Goal: Information Seeking & Learning: Understand process/instructions

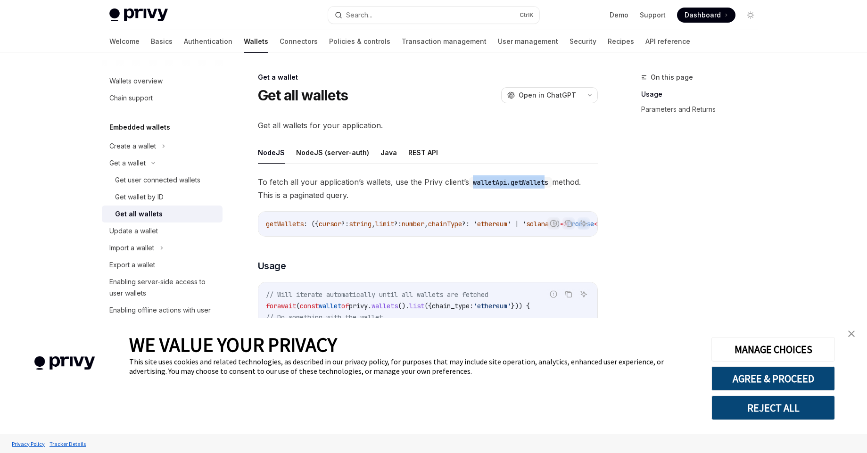
drag, startPoint x: 470, startPoint y: 184, endPoint x: 547, endPoint y: 186, distance: 77.4
click at [547, 186] on code "walletApi.getWallets" at bounding box center [510, 182] width 83 height 10
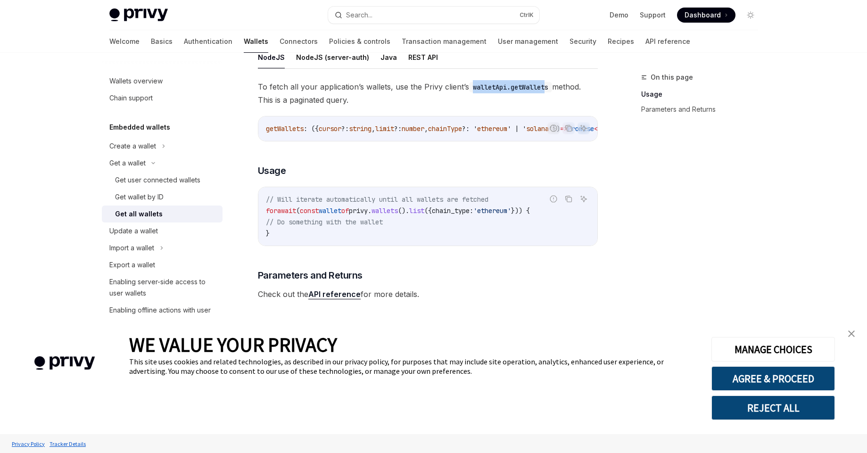
click at [853, 334] on img "close banner" at bounding box center [851, 334] width 7 height 7
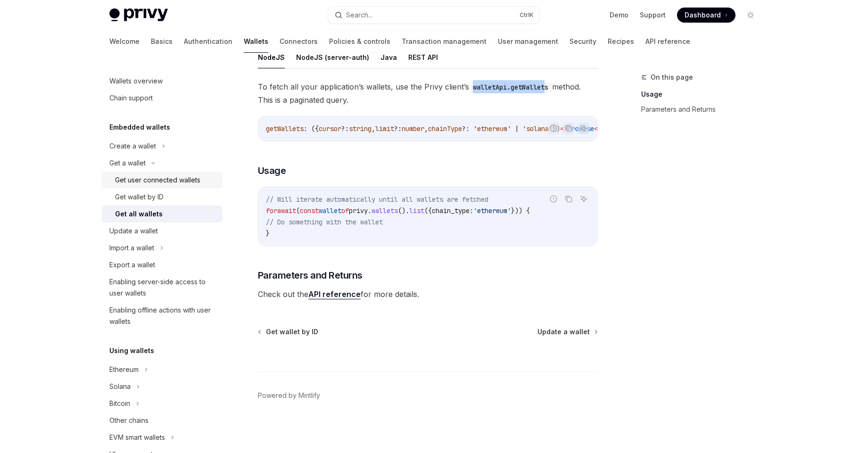
click at [155, 187] on link "Get user connected wallets" at bounding box center [162, 180] width 121 height 17
type textarea "*"
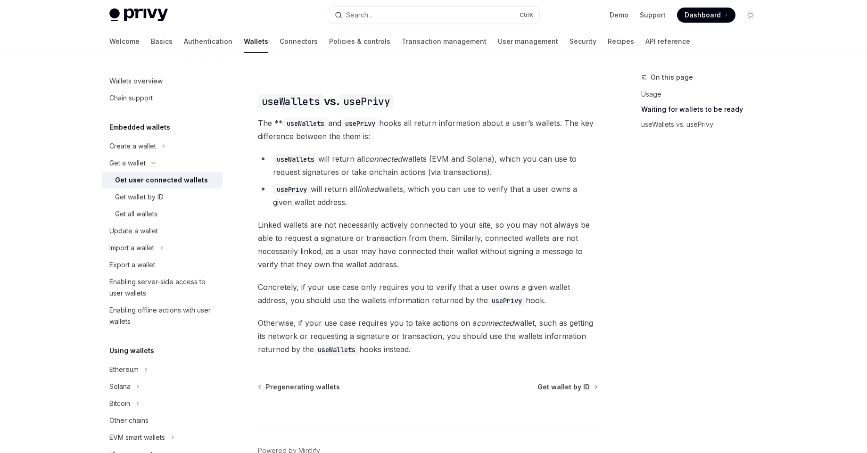
scroll to position [764, 0]
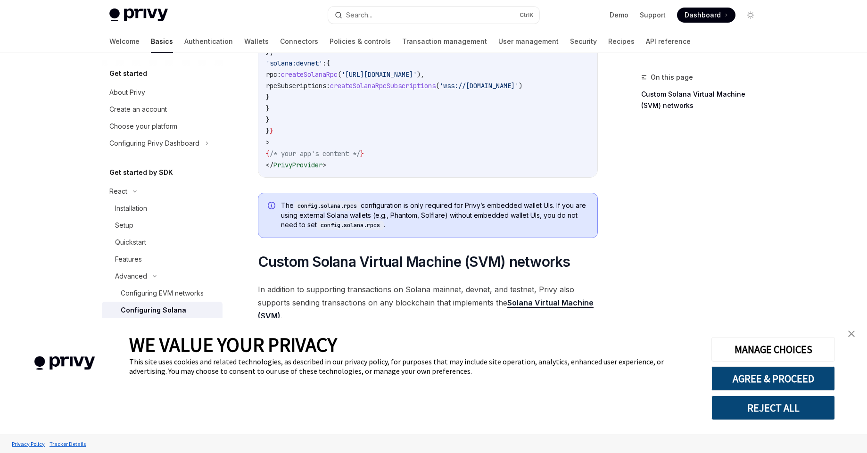
scroll to position [255, 0]
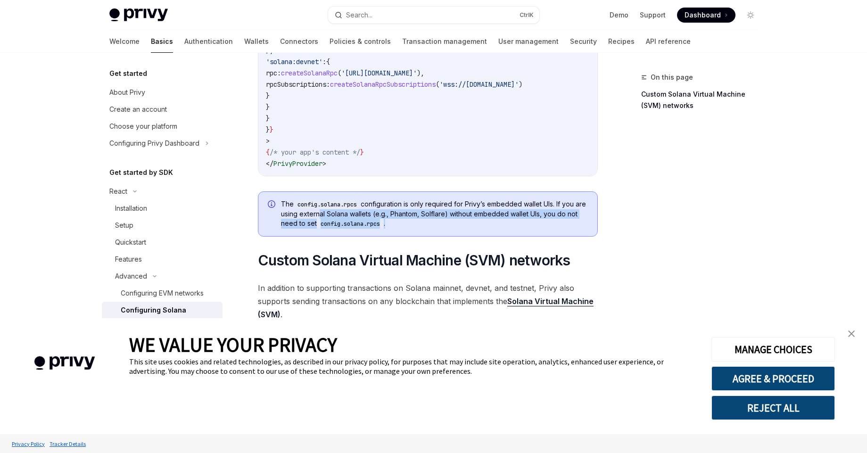
drag, startPoint x: 328, startPoint y: 213, endPoint x: 578, endPoint y: 232, distance: 250.6
click at [578, 229] on span "The config.solana.rpcs configuration is only required for Privy’s embedded wall…" at bounding box center [434, 213] width 307 height 29
click at [621, 249] on div "On this page Custom Solana Virtual Machine (SVM) networks Advanced Configuring …" at bounding box center [434, 216] width 664 height 837
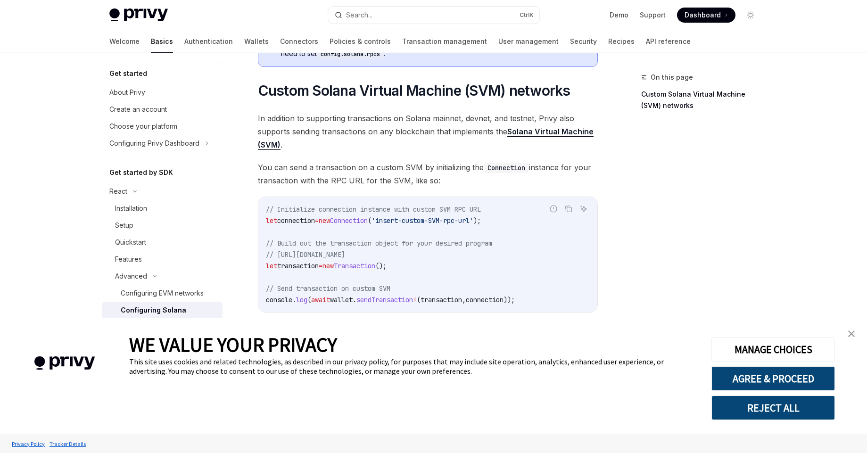
scroll to position [440, 0]
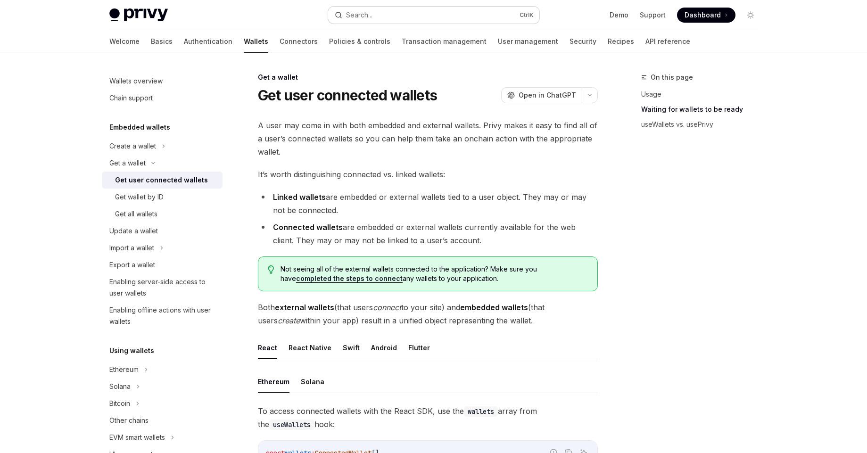
scroll to position [764, 0]
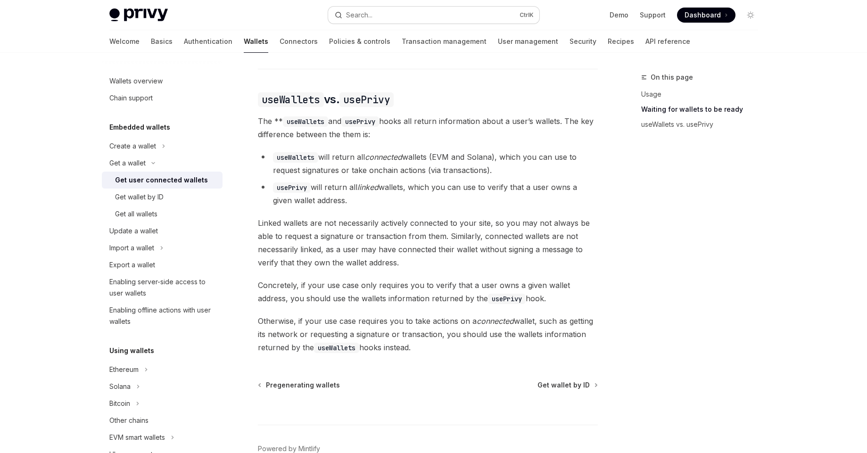
click at [374, 11] on button "Search... Ctrl K" at bounding box center [433, 15] width 211 height 17
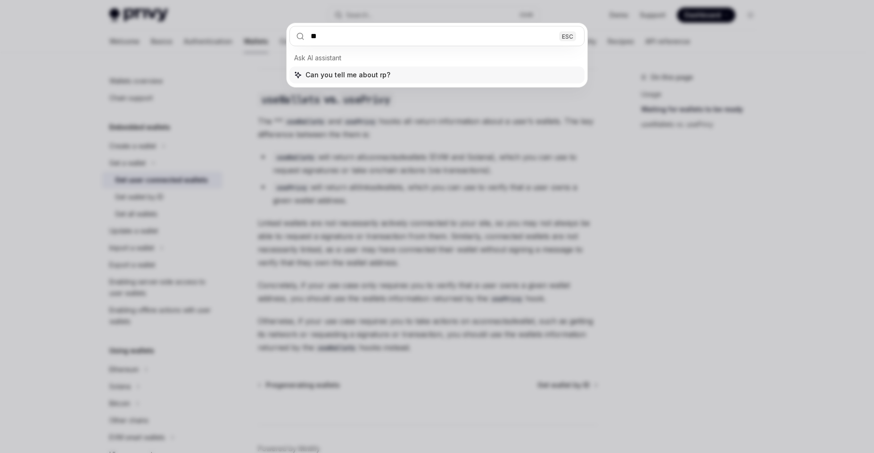
type input "***"
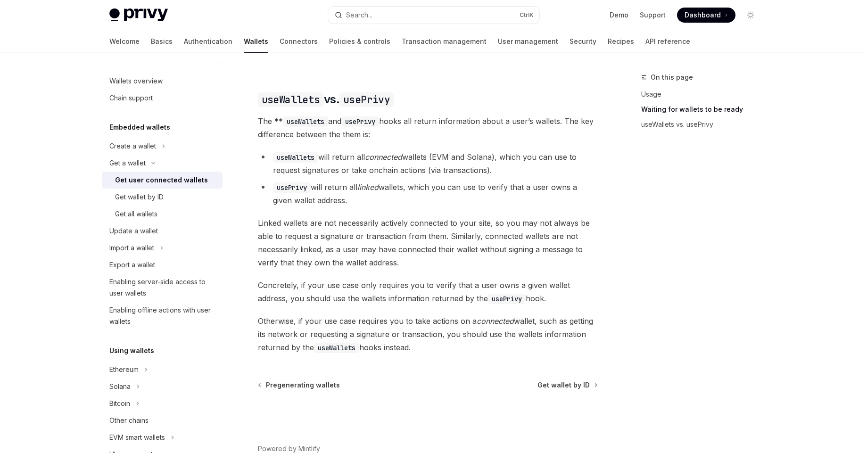
type textarea "*"
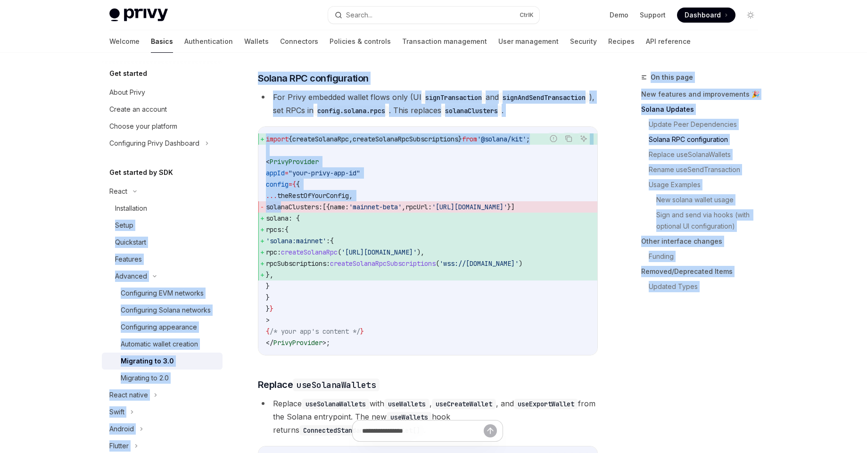
drag, startPoint x: 283, startPoint y: 220, endPoint x: 279, endPoint y: 236, distance: 16.5
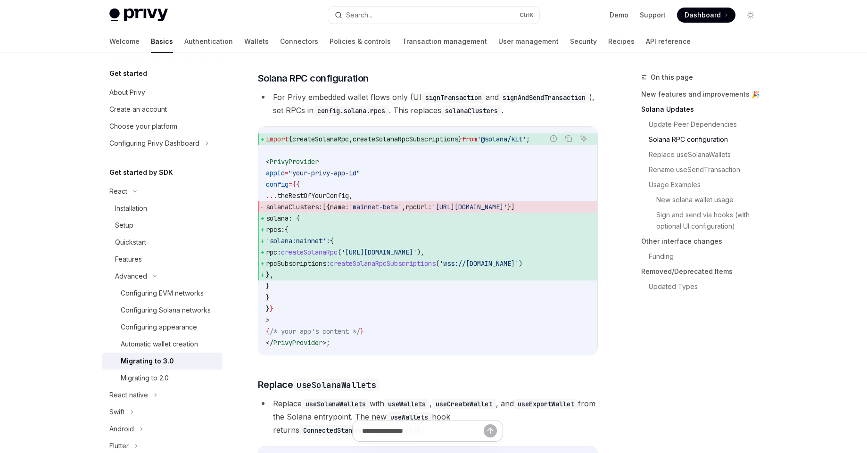
click at [382, 224] on span "solana : {" at bounding box center [428, 218] width 324 height 11
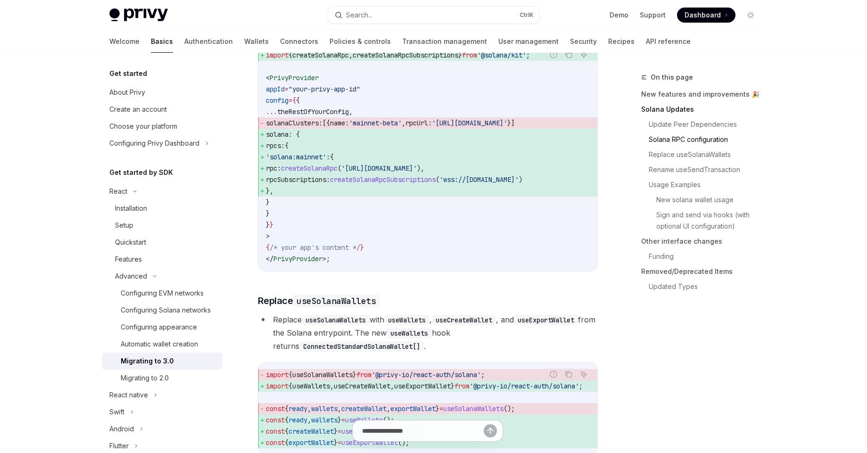
scroll to position [611, 0]
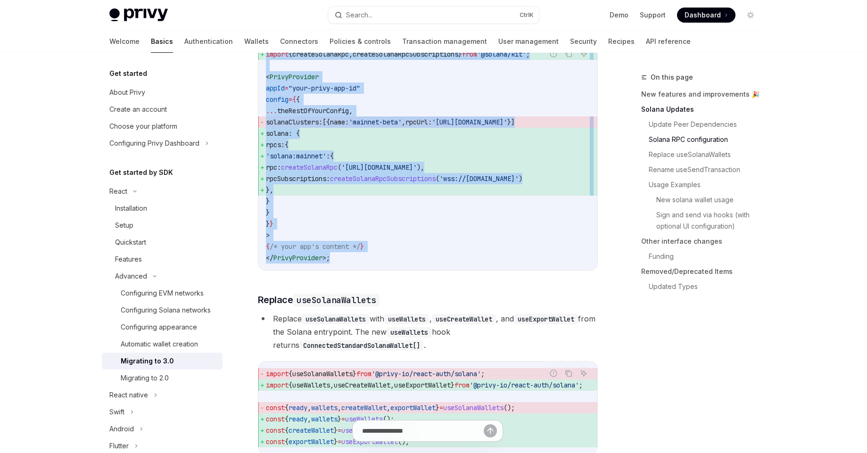
drag, startPoint x: 259, startPoint y: 160, endPoint x: 386, endPoint y: 278, distance: 173.2
copy div "Solana RPC configuration For Privy embedded wallet flows only (UI signTransacti…"
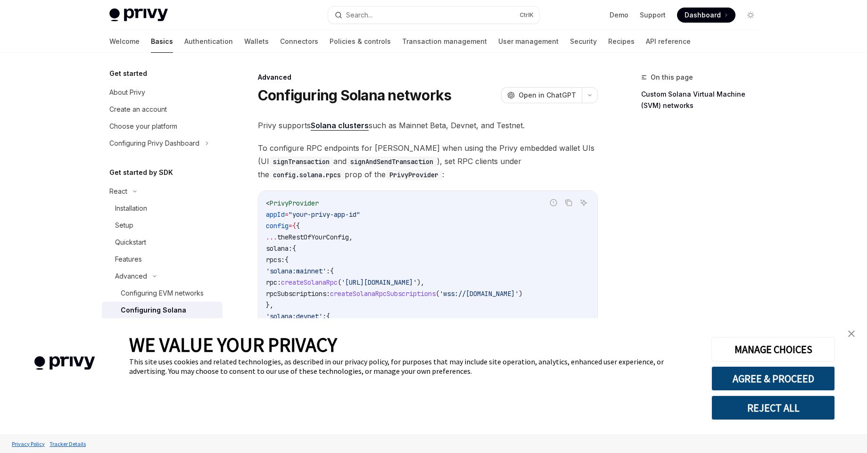
type textarea "*"
